Goal: Task Accomplishment & Management: Use online tool/utility

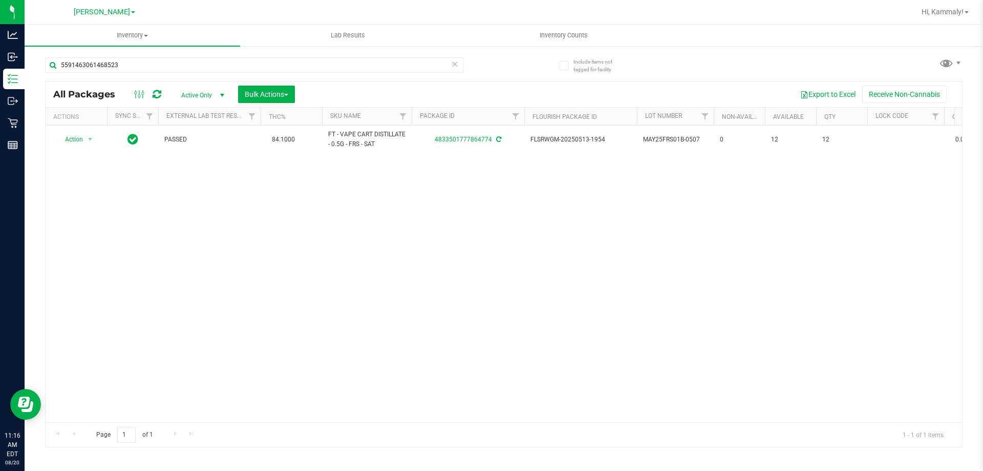
type input "5591463061468523"
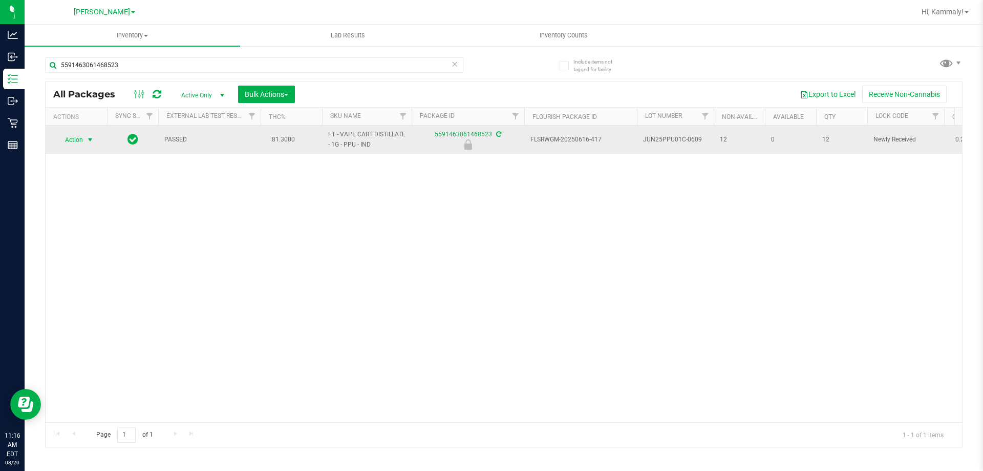
click at [84, 137] on span "select" at bounding box center [90, 140] width 13 height 14
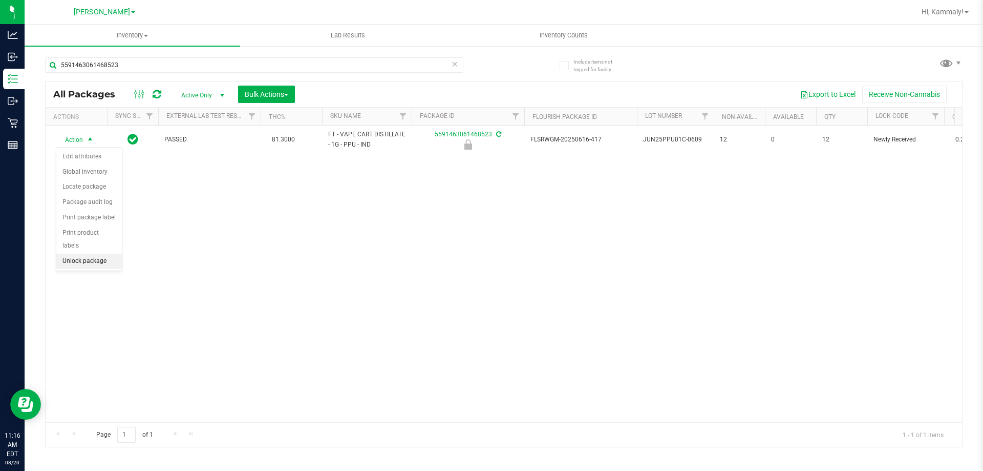
click at [104, 254] on li "Unlock package" at bounding box center [89, 261] width 66 height 15
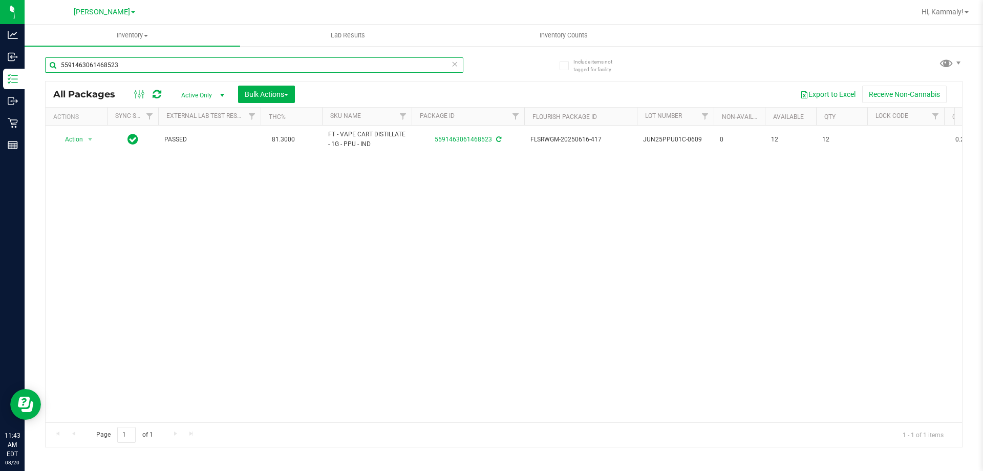
click at [136, 61] on input "5591463061468523" at bounding box center [254, 64] width 418 height 15
click at [138, 62] on input "5591463061468523" at bounding box center [254, 64] width 418 height 15
type input "[CREDIT_CARD_NUMBER]"
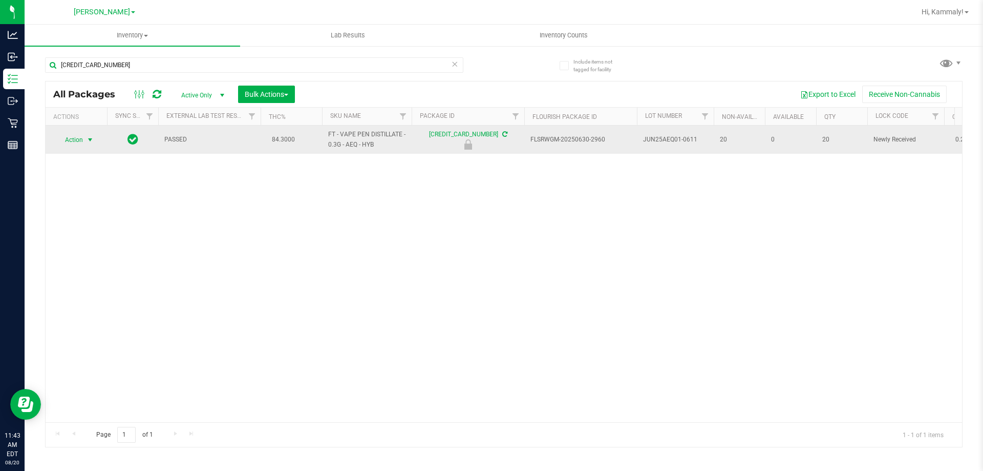
click at [86, 141] on span "select" at bounding box center [90, 140] width 8 height 8
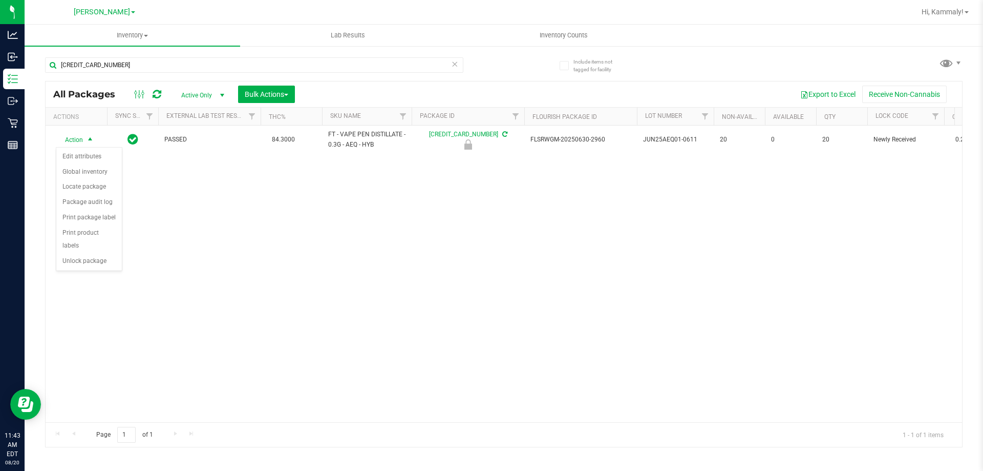
click at [104, 256] on div "Action Edit attributes Global inventory Locate package Package audit log Print …" at bounding box center [89, 209] width 67 height 124
click at [109, 254] on li "Unlock package" at bounding box center [89, 261] width 66 height 15
